Goal: Check status: Check status

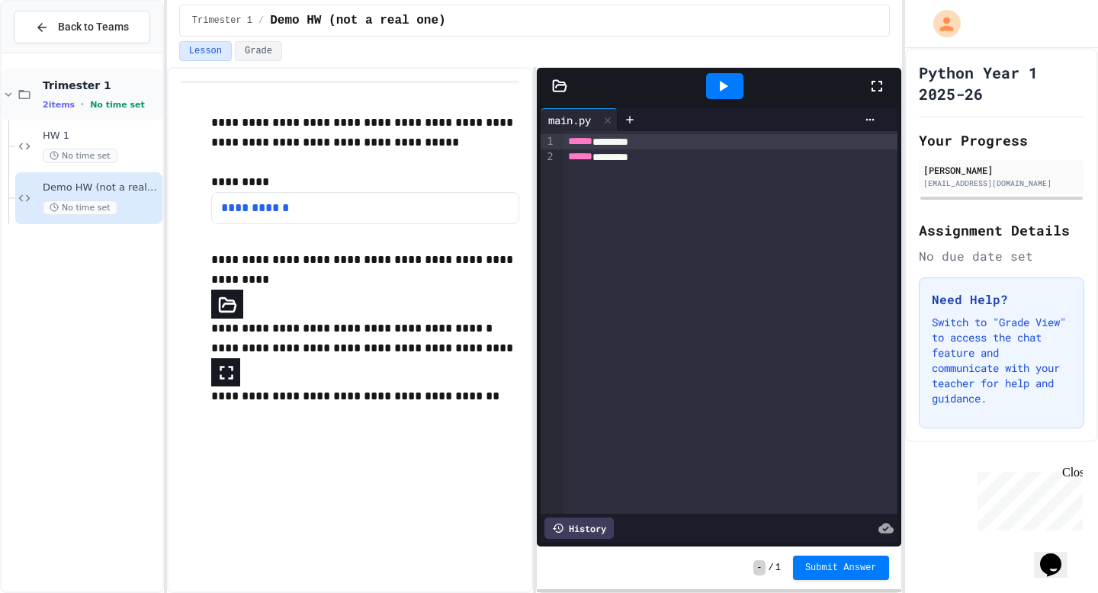
click at [114, 105] on span "No time set" at bounding box center [117, 105] width 55 height 10
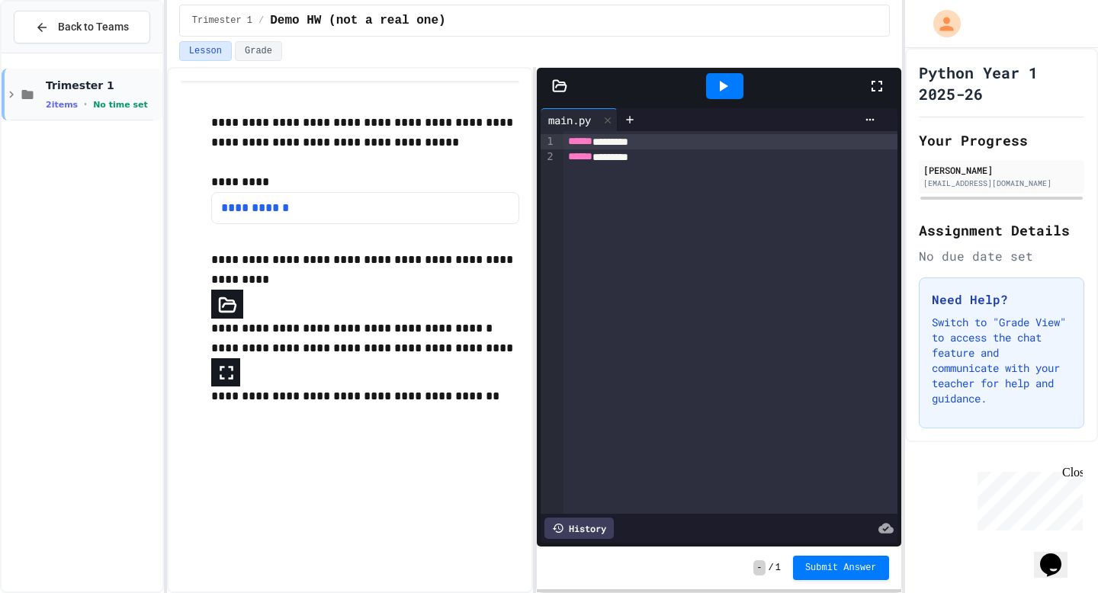
click at [110, 85] on span "Trimester 1" at bounding box center [103, 86] width 114 height 14
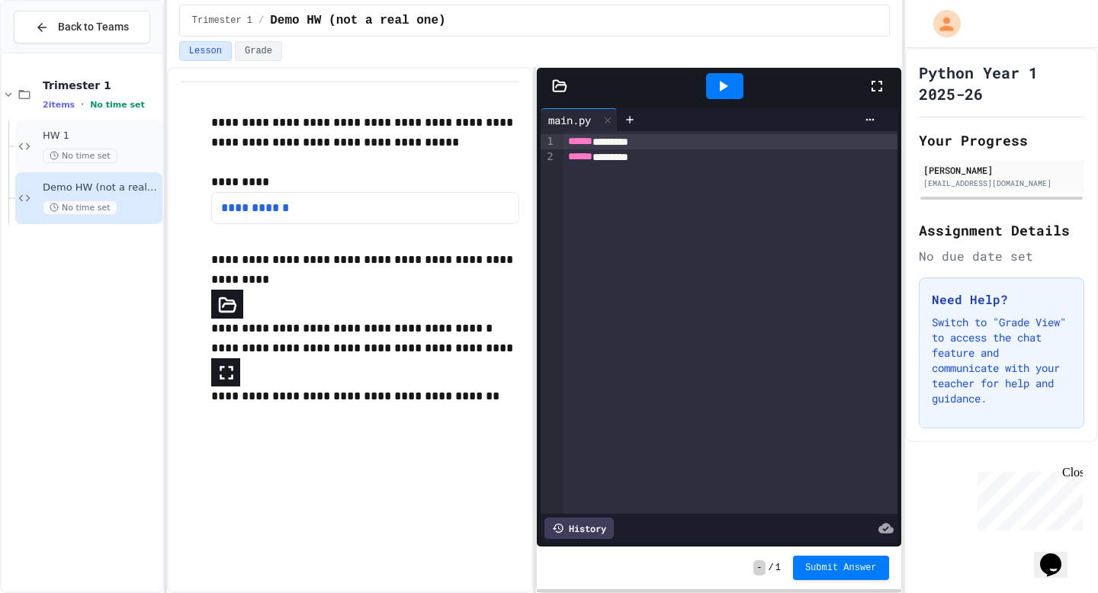
click at [54, 137] on span "HW 1" at bounding box center [101, 136] width 117 height 13
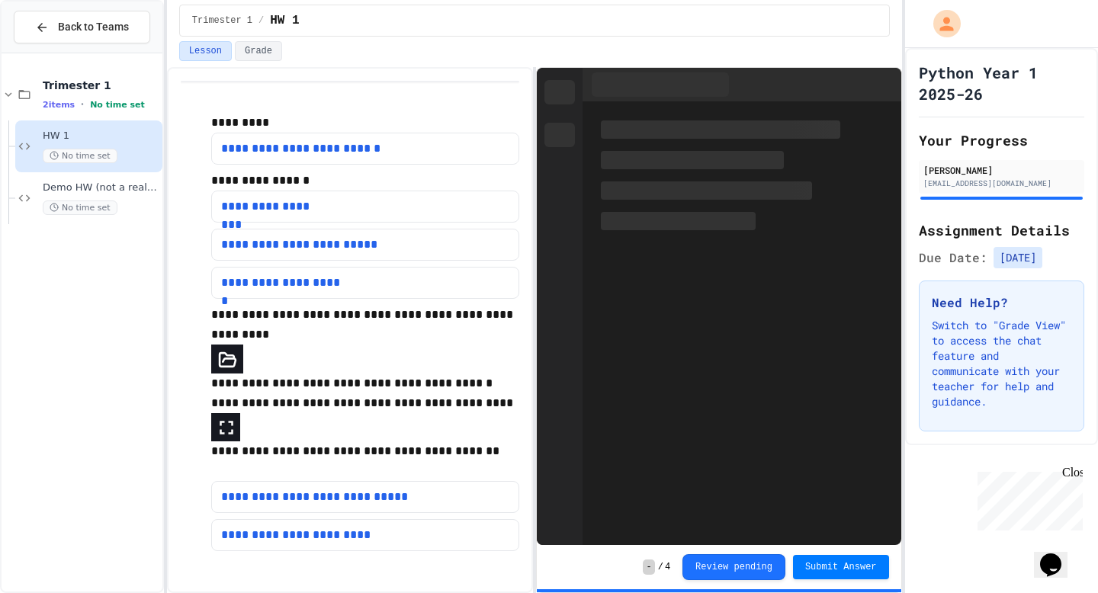
scroll to position [13, 0]
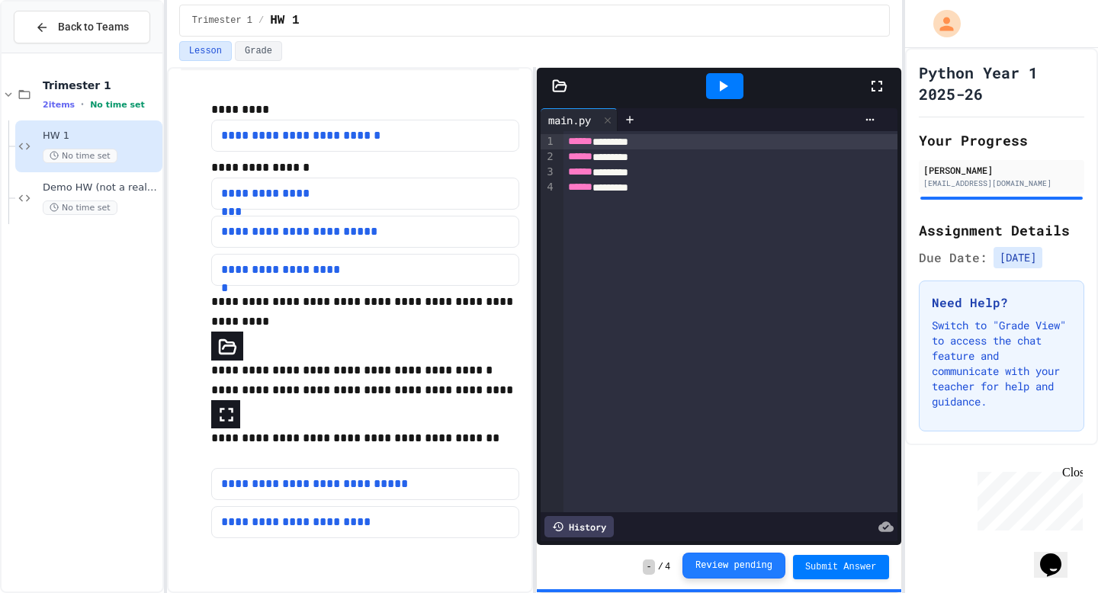
click at [729, 561] on button "Review pending" at bounding box center [734, 566] width 103 height 26
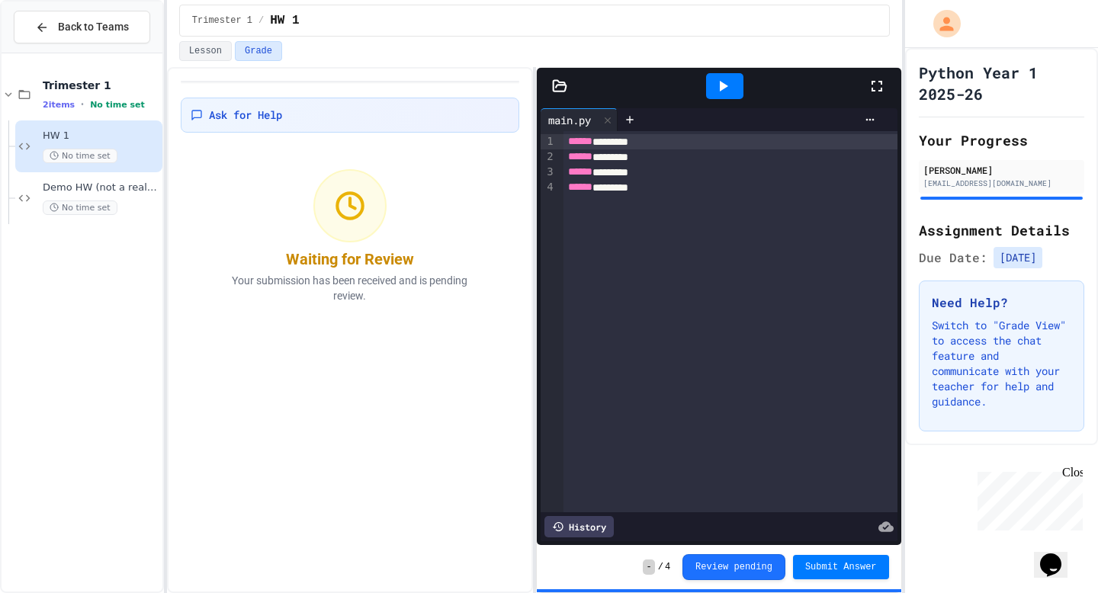
click at [731, 92] on icon at bounding box center [723, 86] width 18 height 18
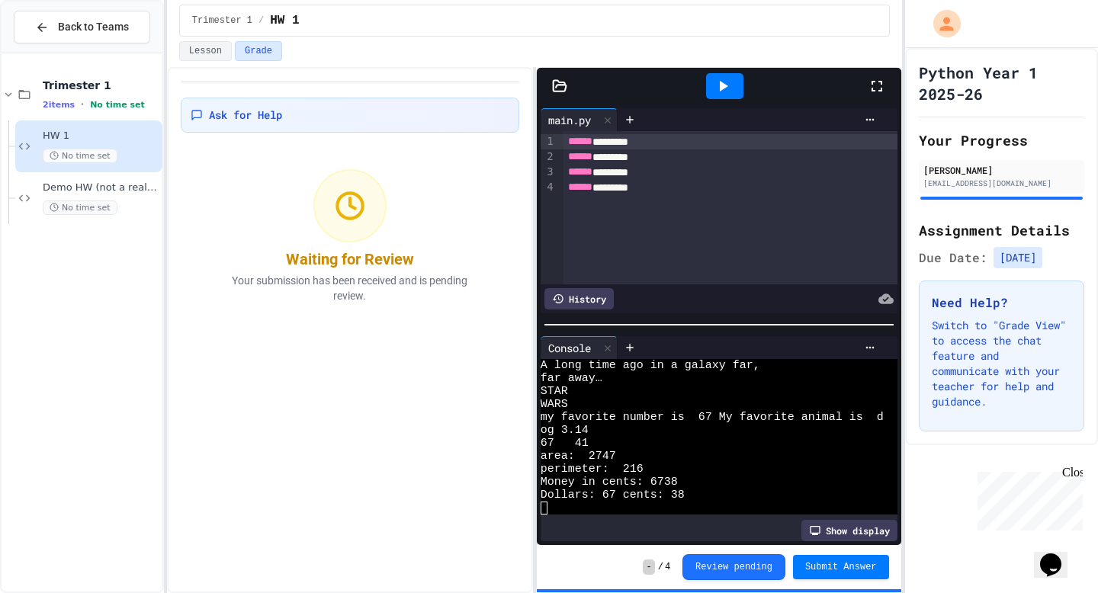
click at [554, 471] on div "Ask for Help Waiting for Review Your submission has been received and is pendin…" at bounding box center [534, 330] width 735 height 526
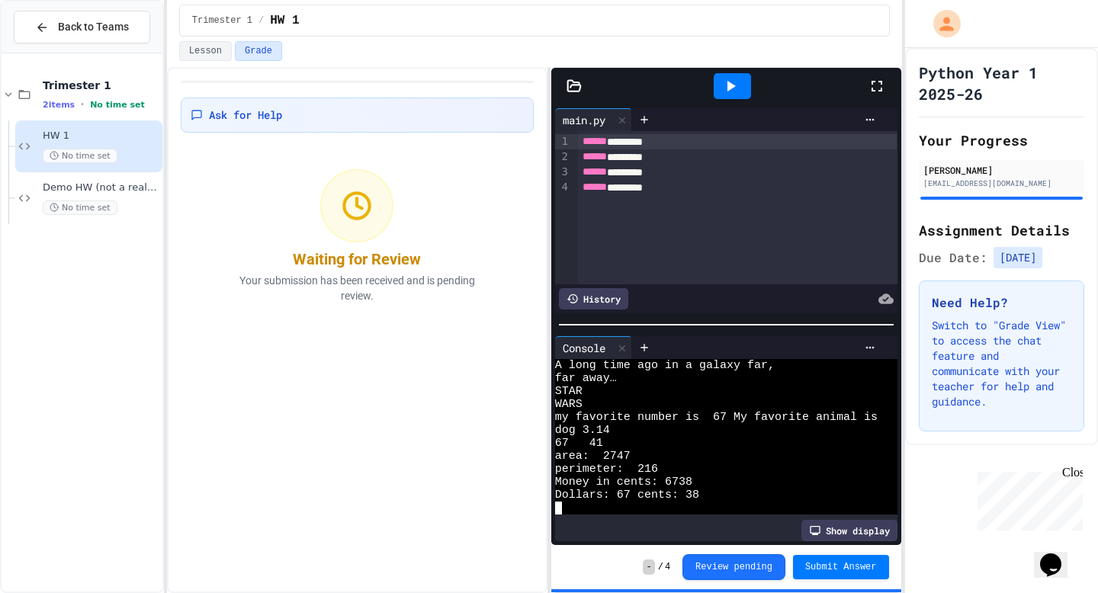
drag, startPoint x: 554, startPoint y: 460, endPoint x: 535, endPoint y: 458, distance: 19.9
